Goal: Task Accomplishment & Management: Use online tool/utility

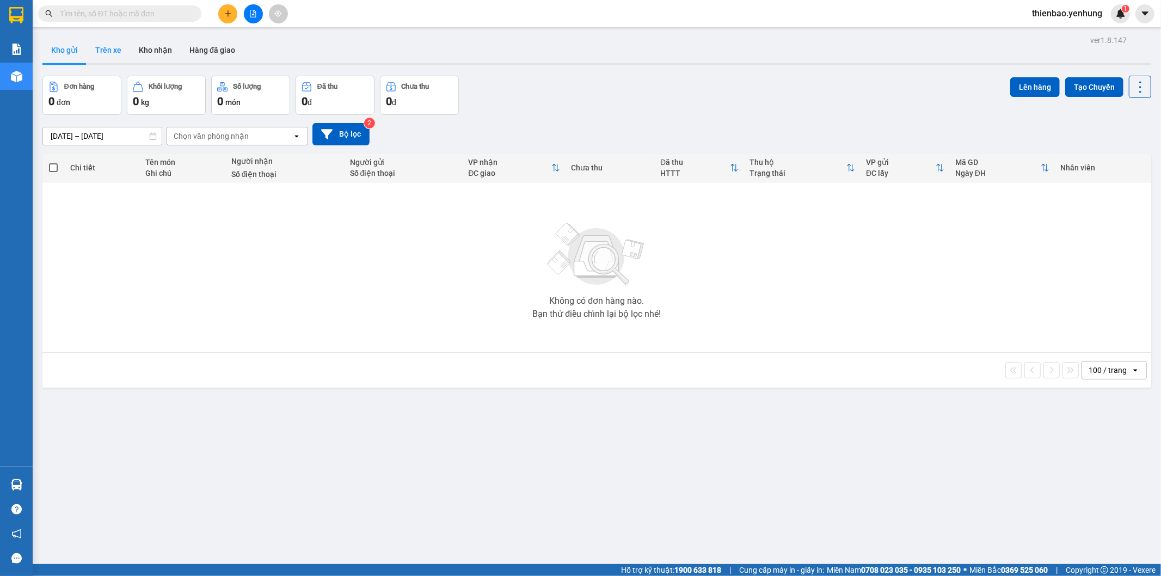
click at [106, 44] on button "Trên xe" at bounding box center [109, 50] width 44 height 26
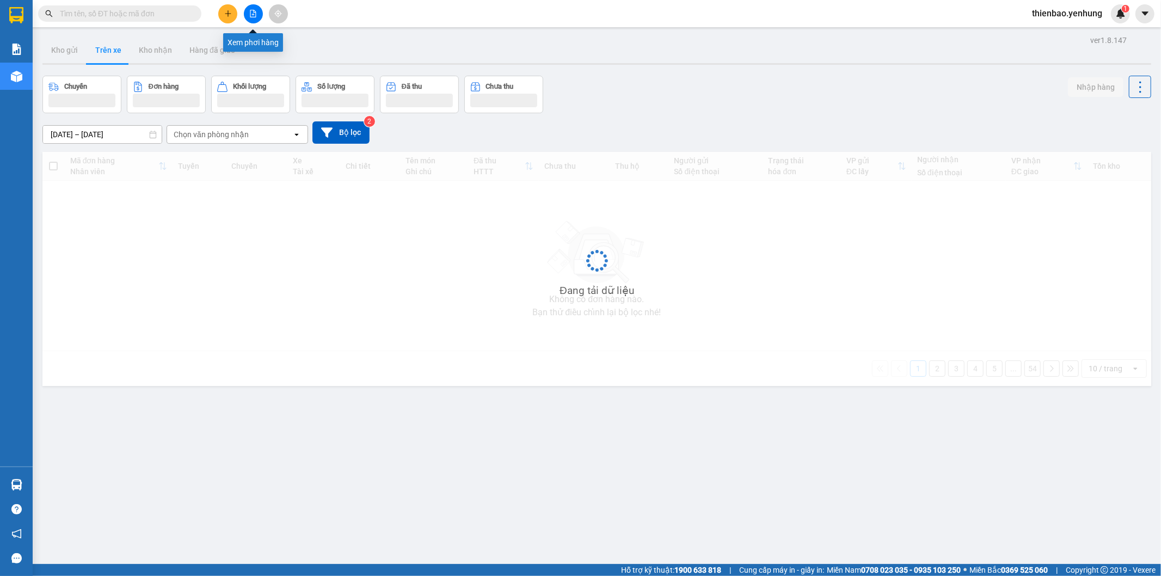
click at [254, 9] on button at bounding box center [253, 13] width 19 height 19
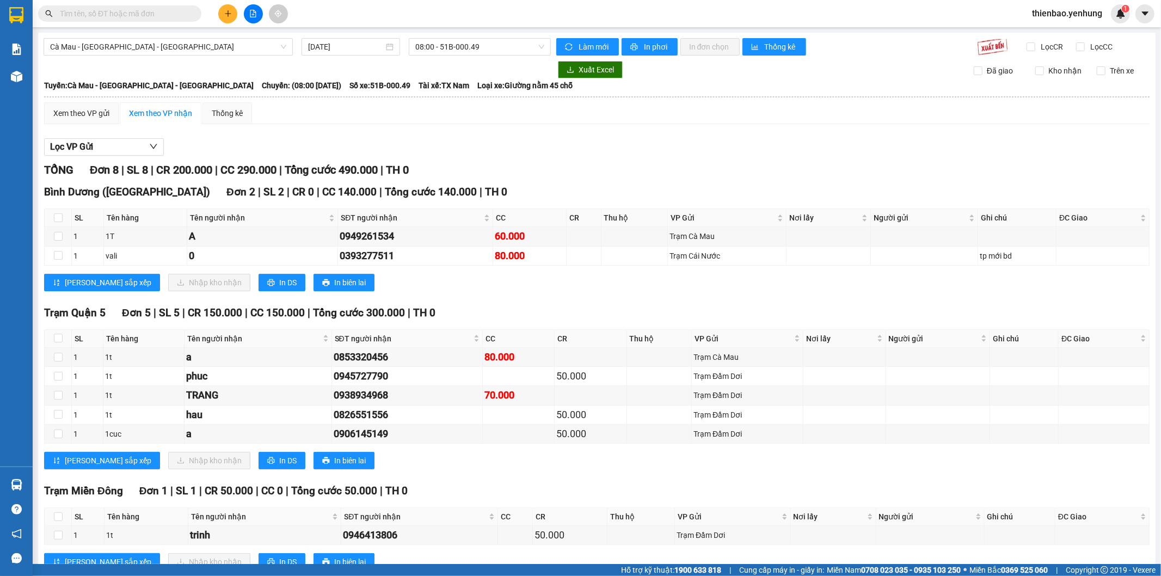
click at [250, 9] on button at bounding box center [253, 13] width 19 height 19
click at [464, 34] on div "Cà Mau - [GEOGRAPHIC_DATA] - [GEOGRAPHIC_DATA] [DATE] 08:00 - 51B-000.49 Làm mớ…" at bounding box center [596, 314] width 1117 height 563
click at [464, 40] on span "08:00 - 51B-000.49" at bounding box center [479, 47] width 128 height 16
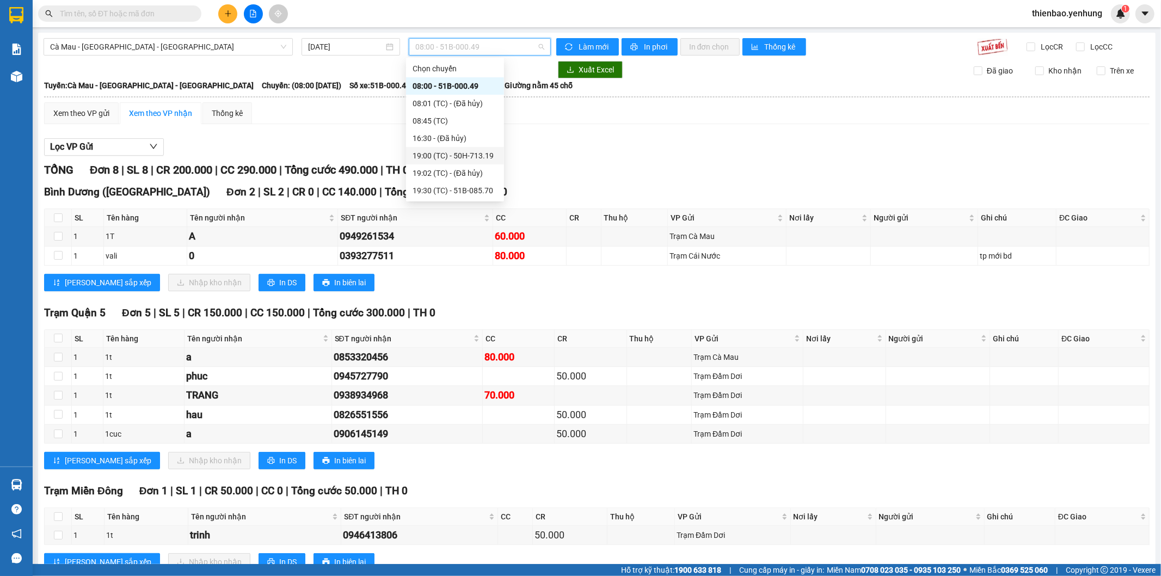
click at [431, 152] on div "19:00 (TC) - 50H-713.19" at bounding box center [455, 156] width 85 height 12
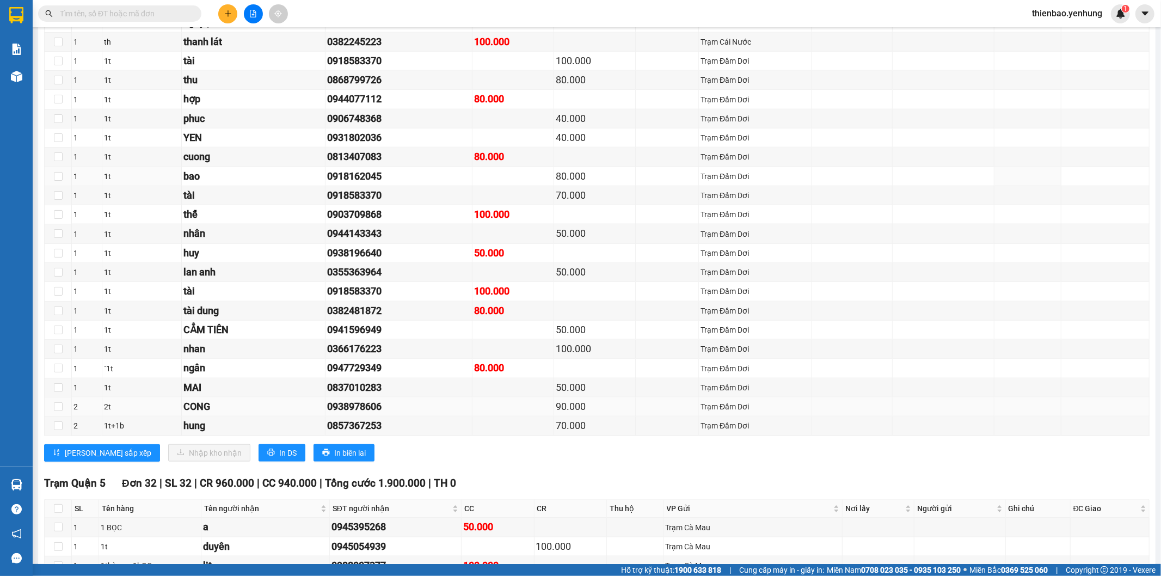
scroll to position [1270, 0]
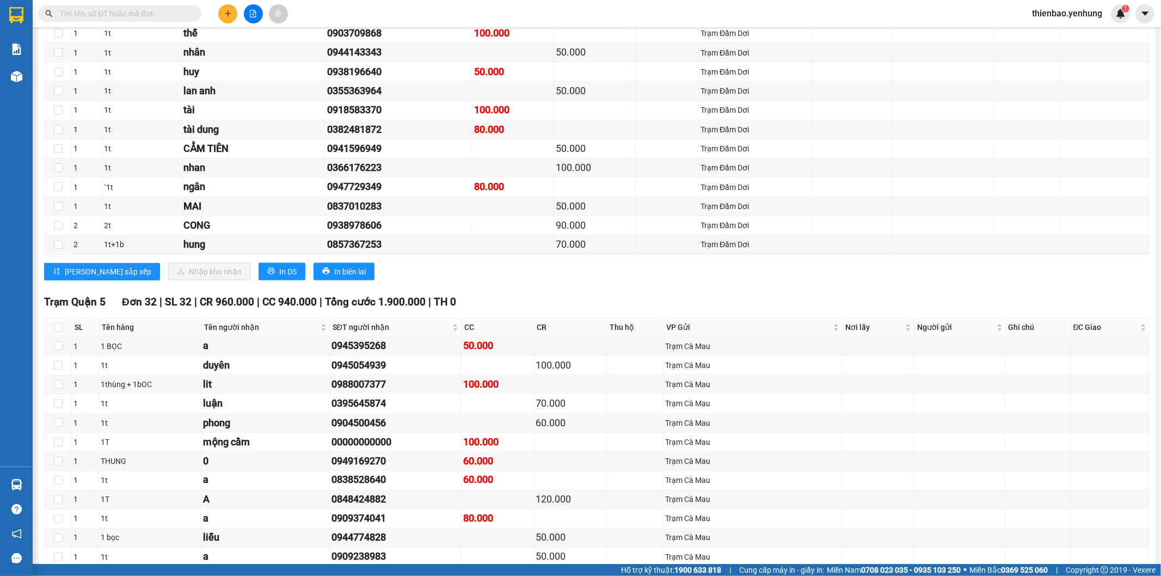
click at [65, 324] on th at bounding box center [58, 327] width 27 height 18
click at [64, 334] on th at bounding box center [58, 327] width 27 height 18
click at [60, 331] on input "checkbox" at bounding box center [58, 327] width 9 height 9
checkbox input "true"
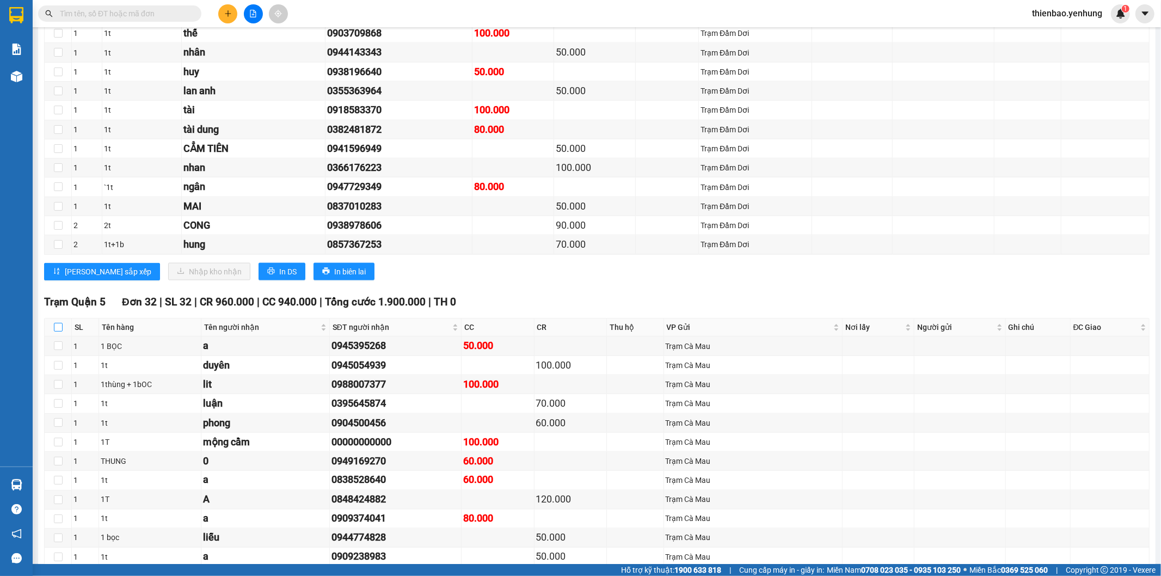
checkbox input "true"
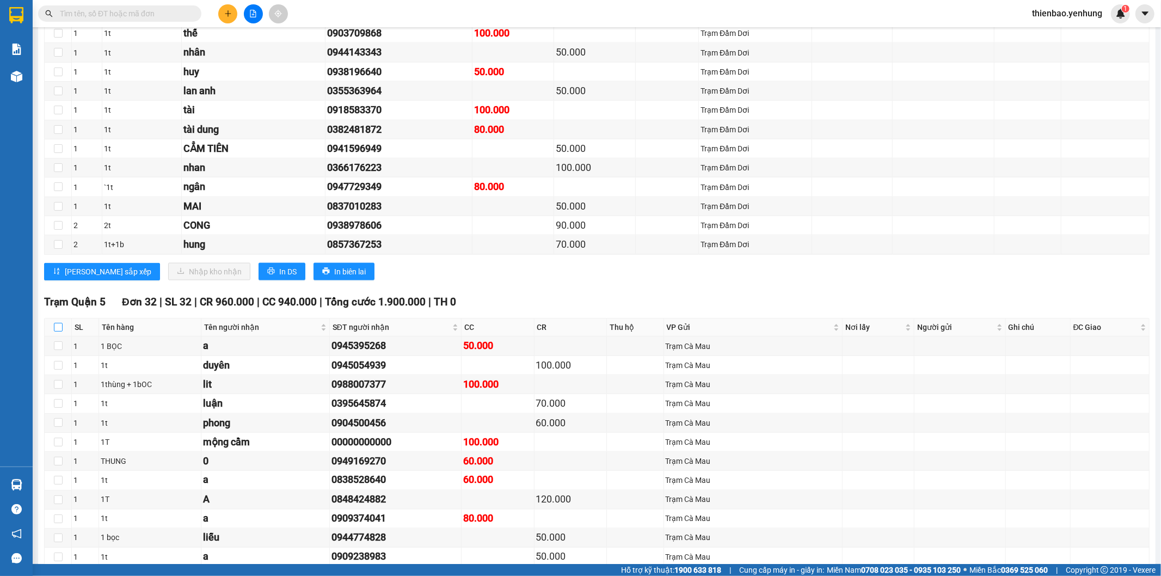
checkbox input "true"
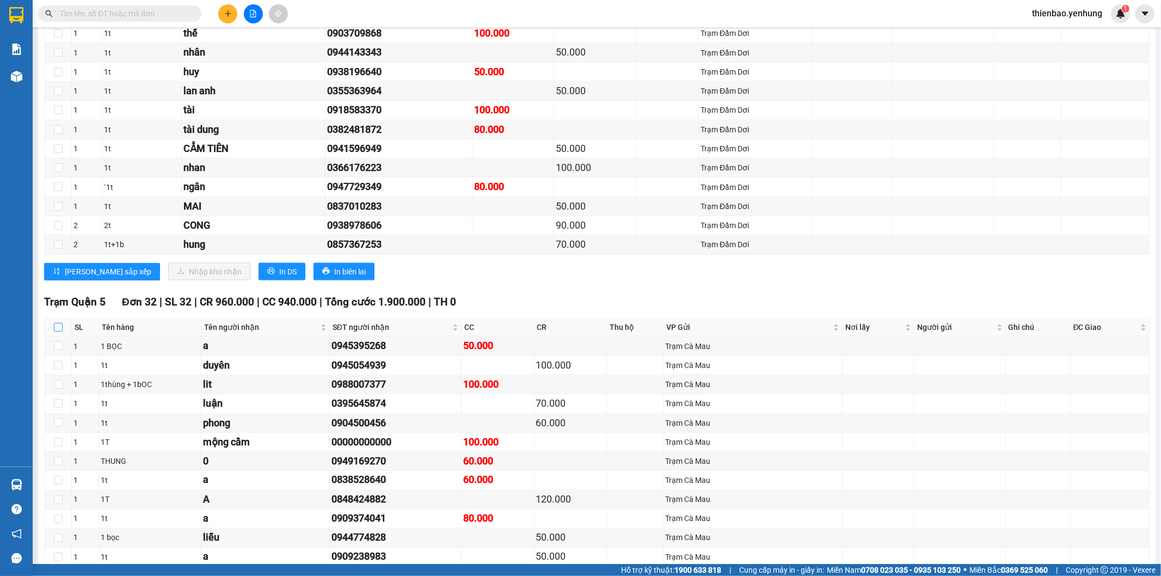
checkbox input "true"
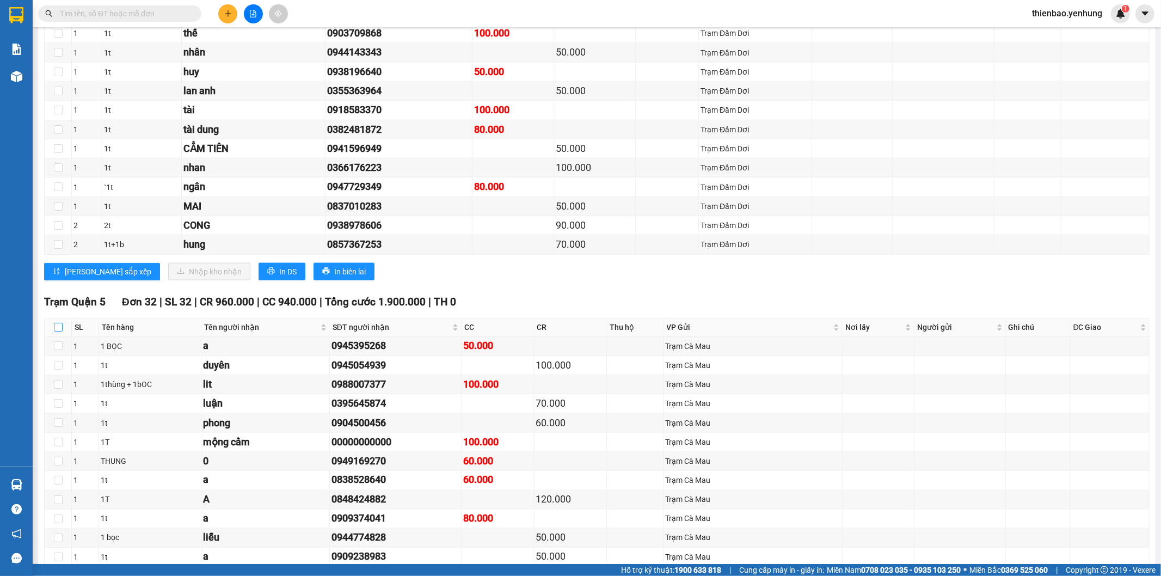
checkbox input "true"
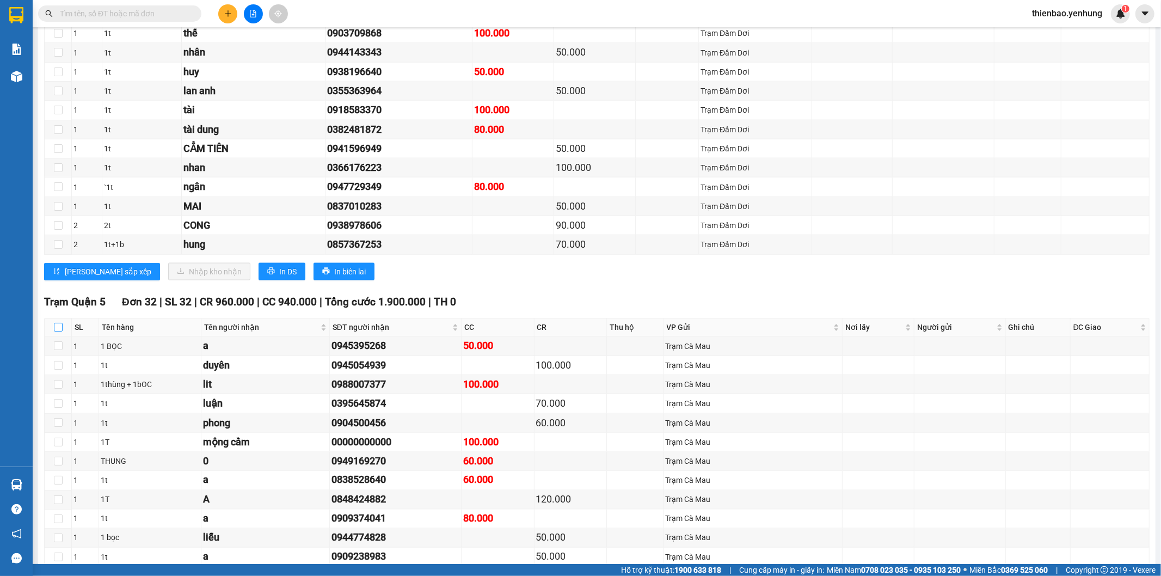
checkbox input "true"
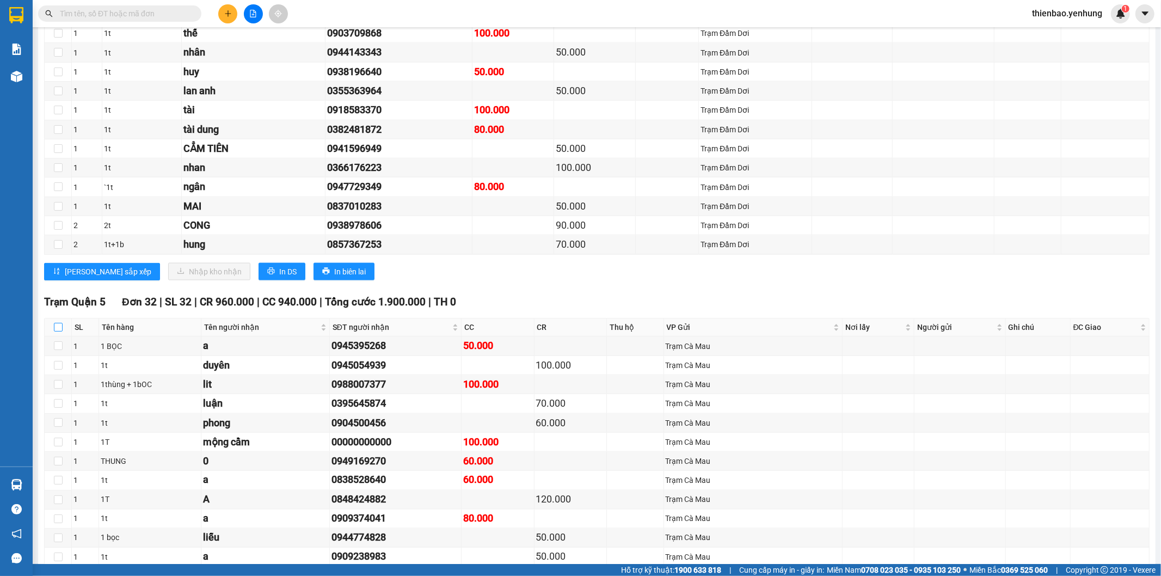
checkbox input "true"
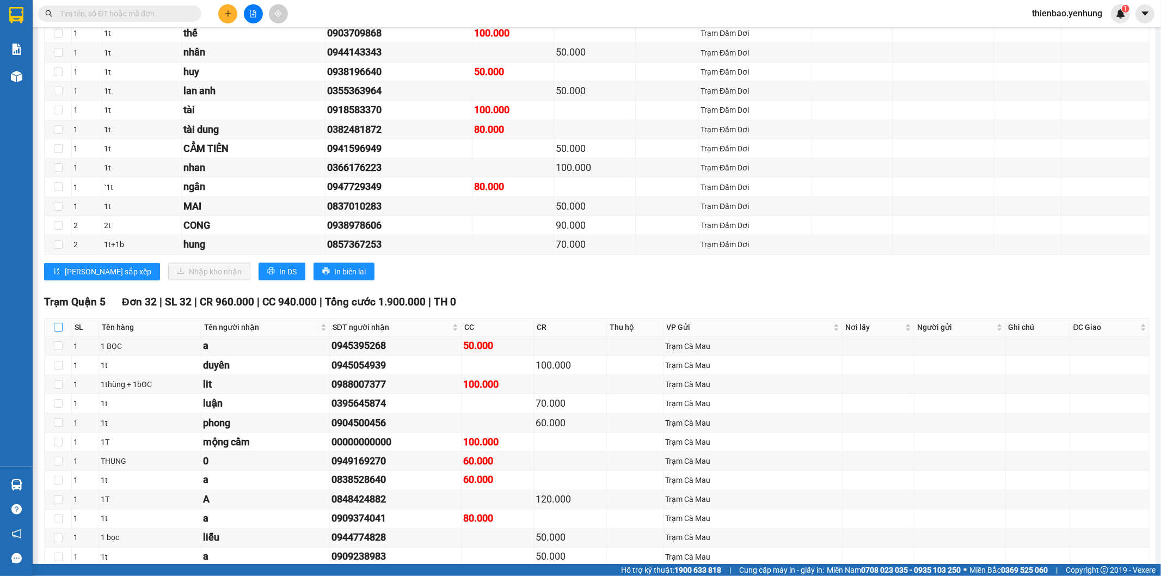
checkbox input "true"
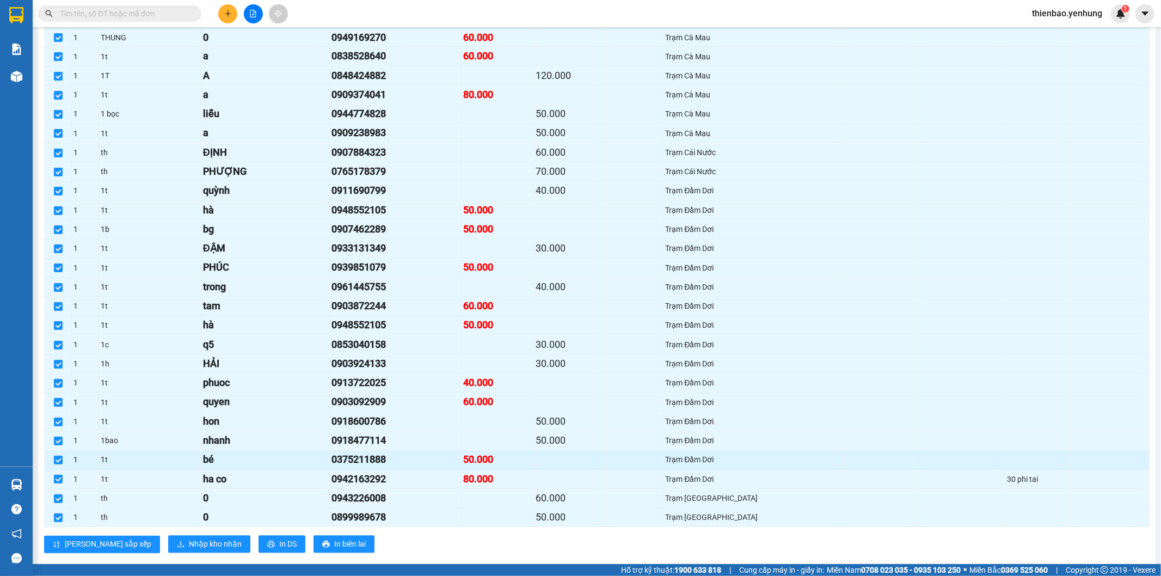
scroll to position [1754, 0]
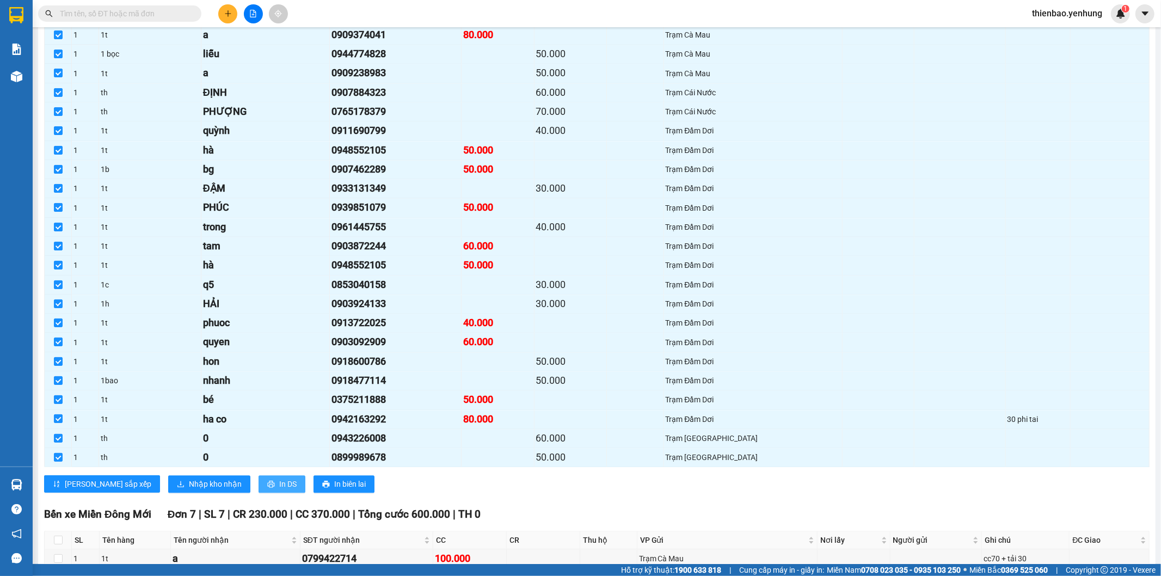
click at [267, 489] on span "printer" at bounding box center [271, 484] width 8 height 9
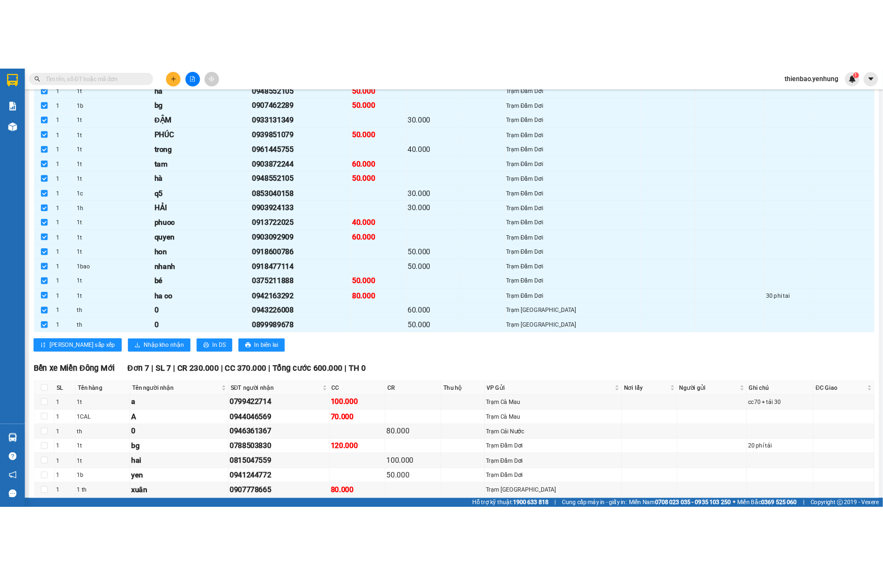
scroll to position [1935, 0]
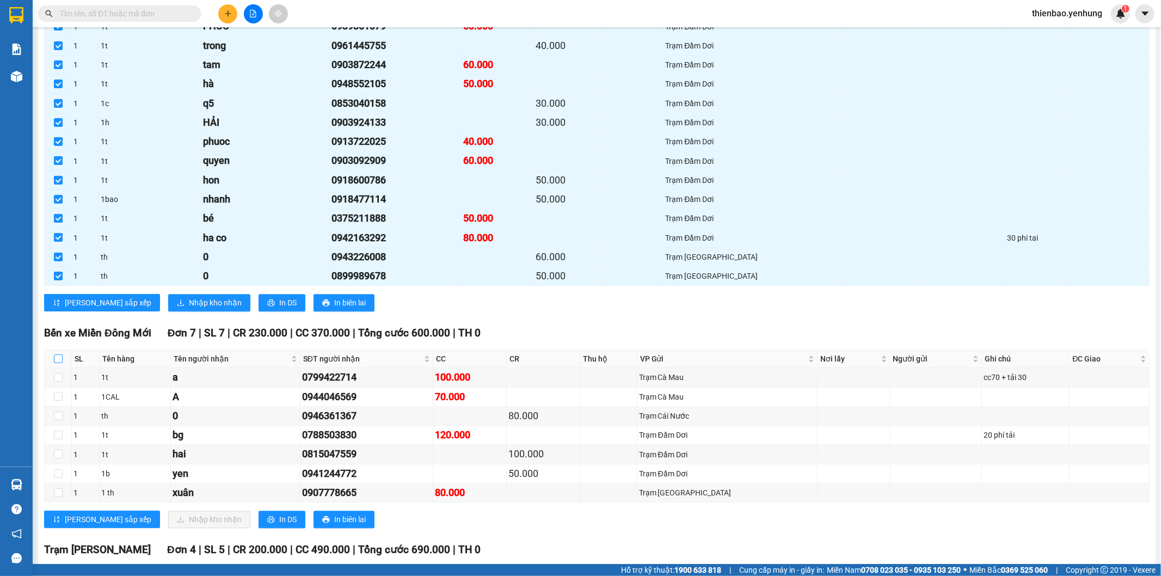
click at [55, 363] on th at bounding box center [58, 359] width 27 height 18
click at [57, 363] on input "checkbox" at bounding box center [58, 358] width 9 height 9
checkbox input "true"
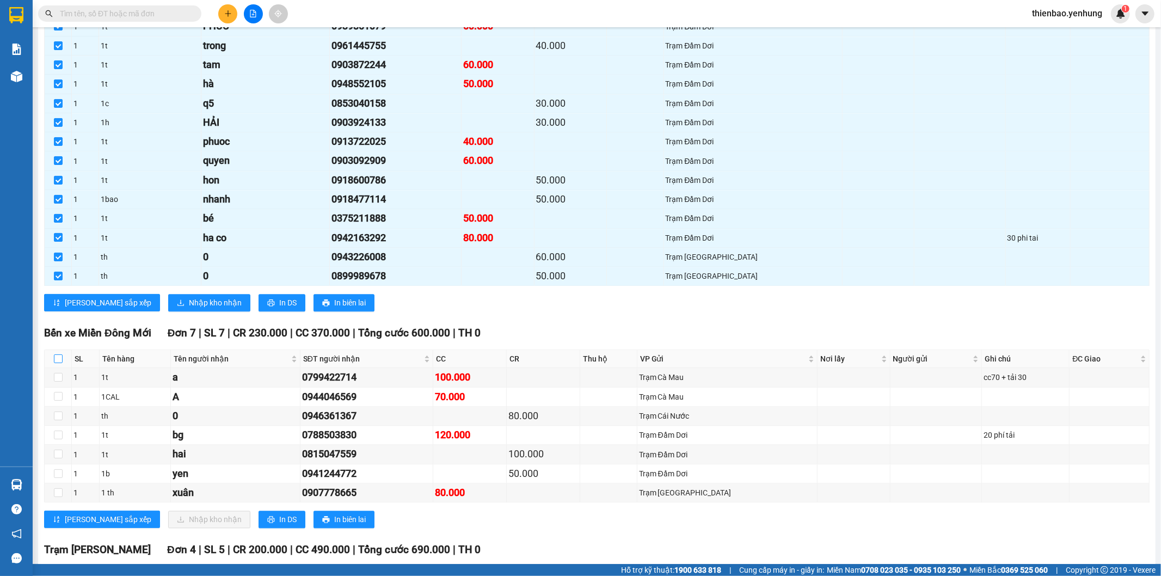
checkbox input "true"
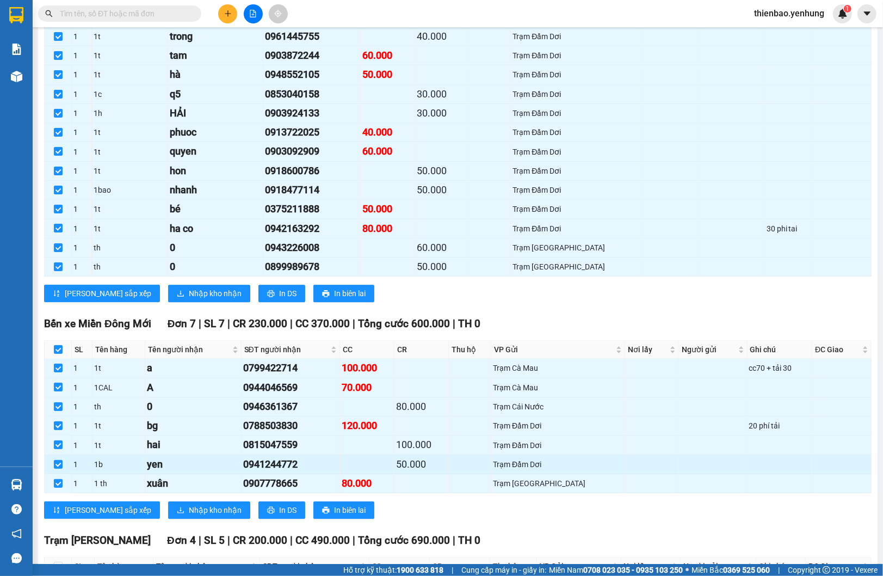
scroll to position [2113, 0]
